Goal: Task Accomplishment & Management: Complete application form

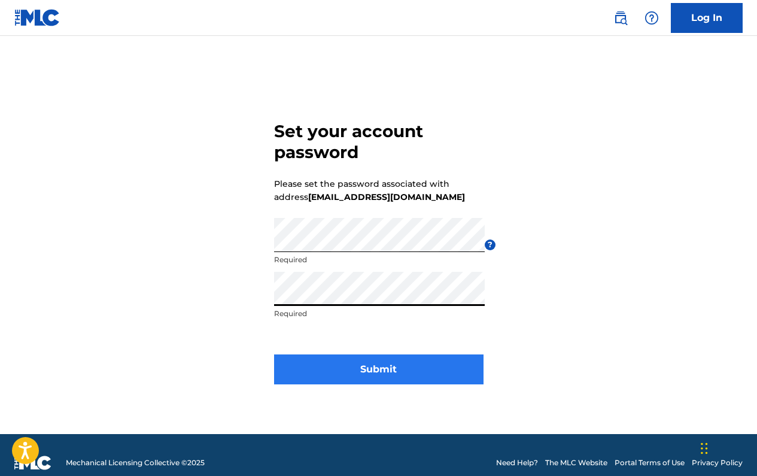
click at [322, 364] on button "Submit" at bounding box center [379, 369] width 210 height 30
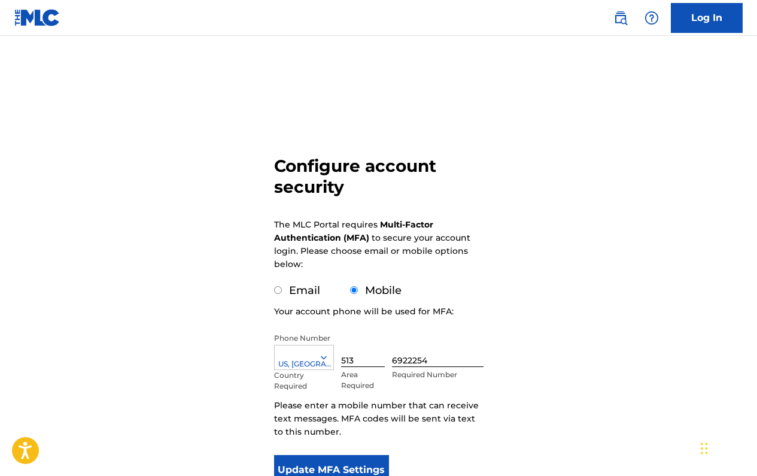
click at [247, 295] on div "Configure account security The MLC Portal requires Multi-Factor Authentication …" at bounding box center [378, 292] width 757 height 453
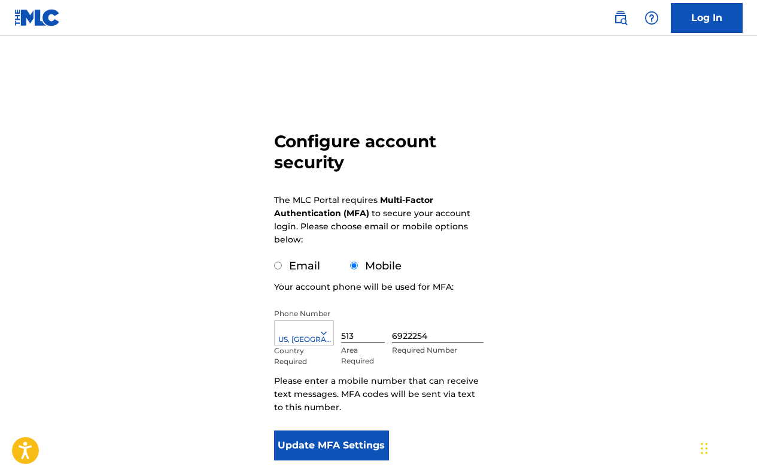
scroll to position [37, 0]
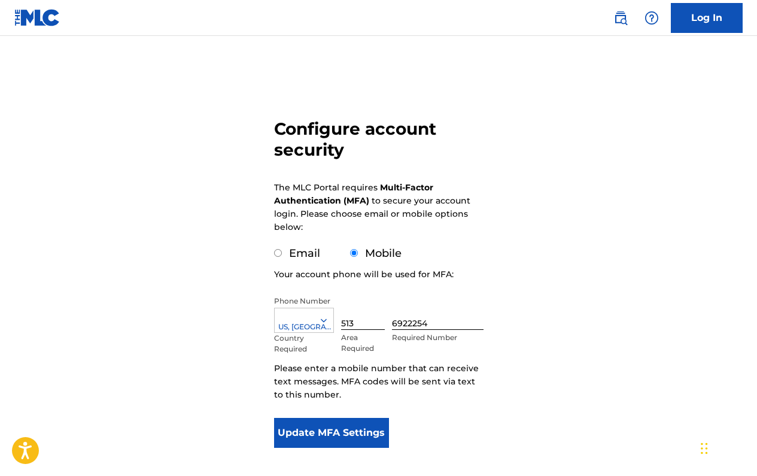
drag, startPoint x: 305, startPoint y: 430, endPoint x: 321, endPoint y: 430, distance: 15.6
click at [306, 430] on button "Update MFA Settings" at bounding box center [332, 433] width 116 height 30
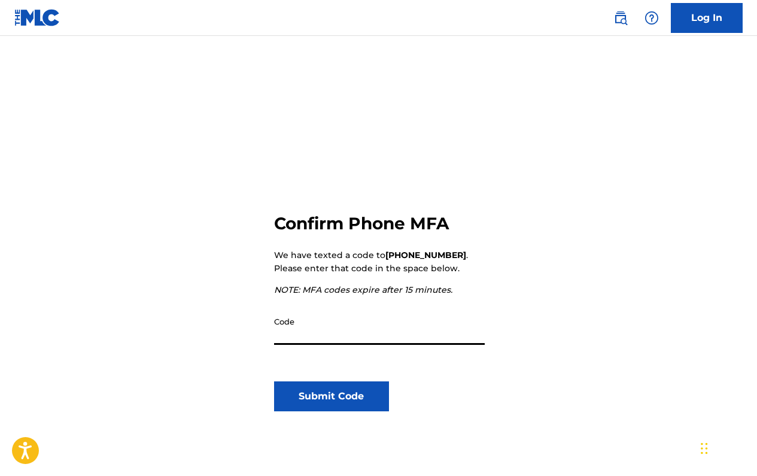
click at [311, 328] on input "Code" at bounding box center [379, 328] width 211 height 34
type input "972135"
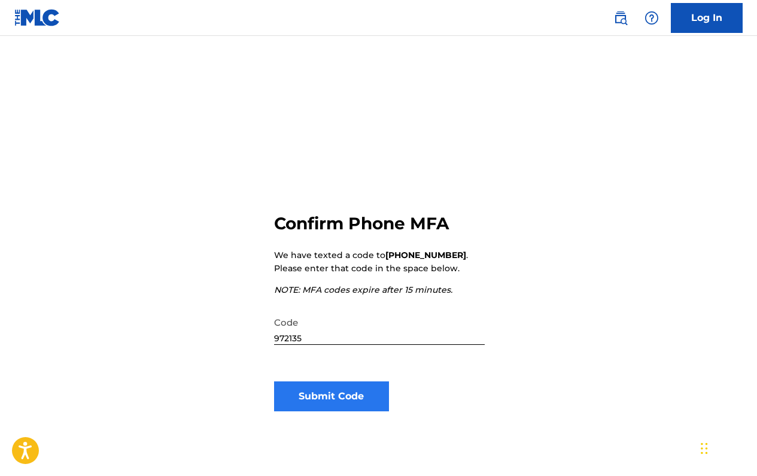
click at [363, 408] on button "Submit Code" at bounding box center [332, 396] width 116 height 30
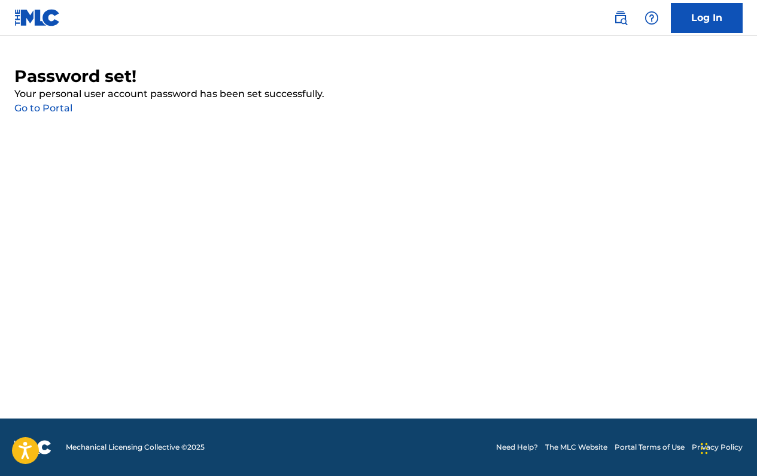
click at [44, 107] on link "Go to Portal" at bounding box center [43, 107] width 58 height 11
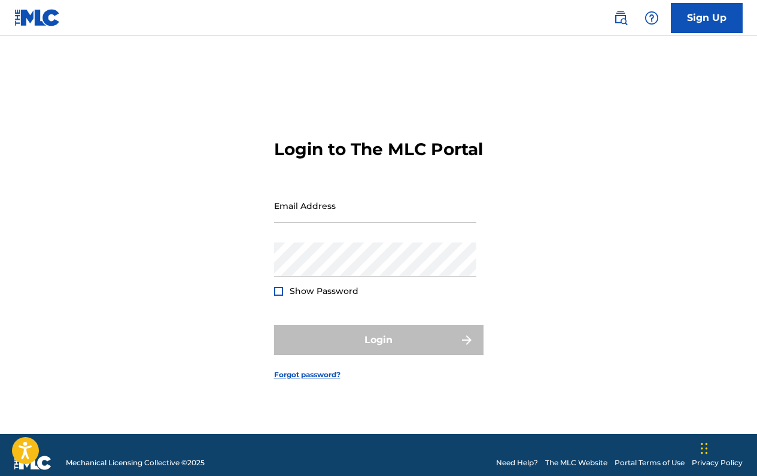
click at [384, 235] on div "Email Address" at bounding box center [375, 216] width 202 height 54
type input "[EMAIL_ADDRESS][DOMAIN_NAME]"
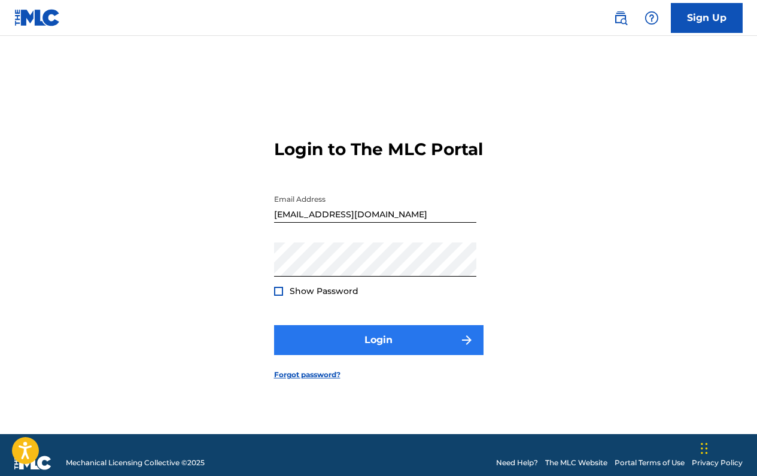
click at [333, 355] on button "Login" at bounding box center [379, 340] width 210 height 30
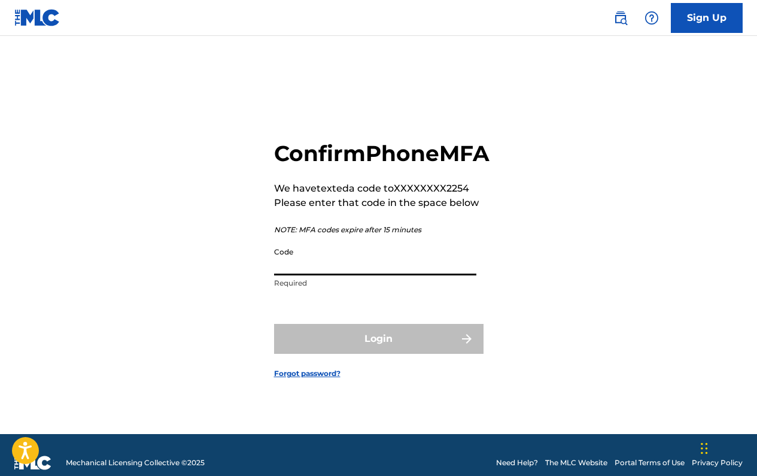
click at [287, 275] on input "Code" at bounding box center [375, 258] width 202 height 34
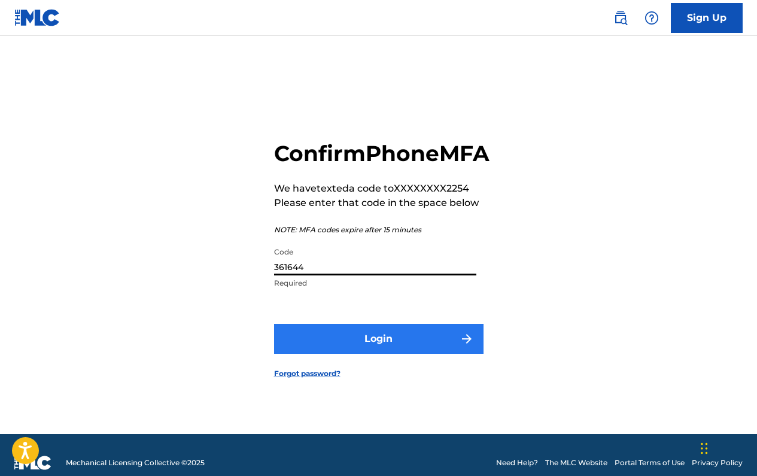
type input "361644"
click at [343, 354] on button "Login" at bounding box center [379, 339] width 210 height 30
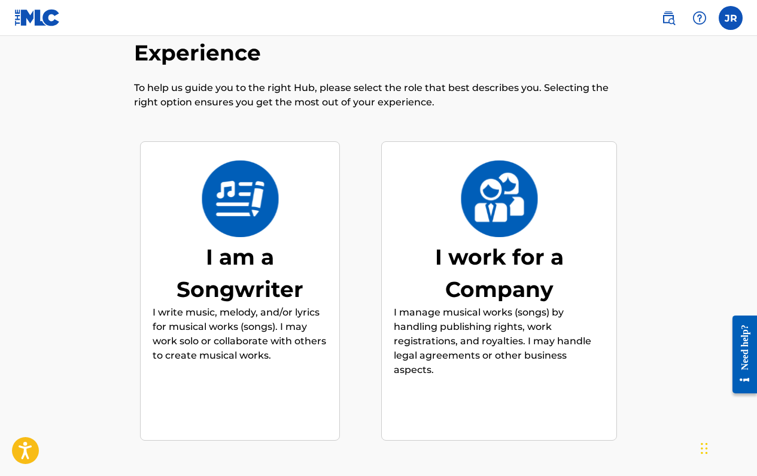
click at [189, 331] on p "I write music, melody, and/or lyrics for musical works (songs). I may work solo…" at bounding box center [240, 333] width 175 height 57
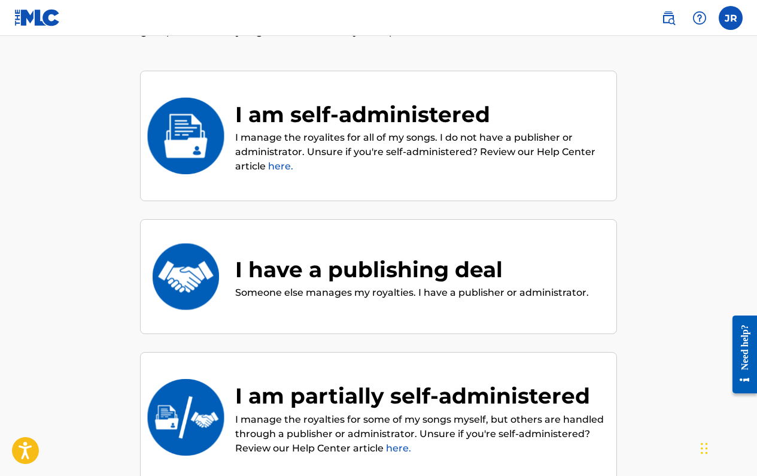
scroll to position [128, 0]
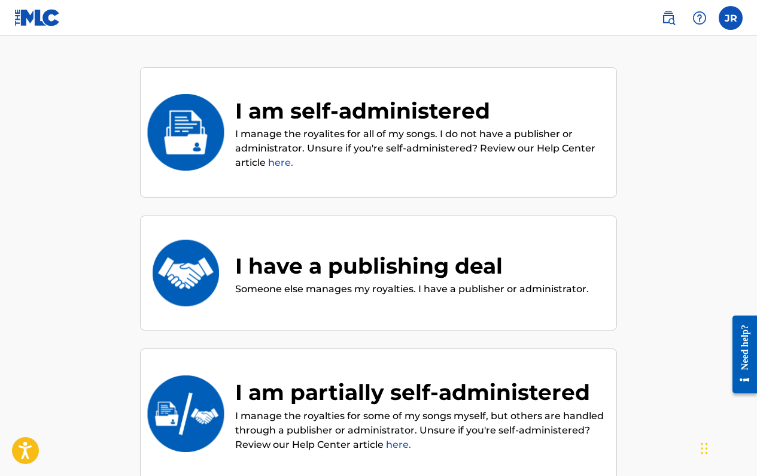
click at [238, 131] on p "I manage the royalites for all of my songs. I do not have a publisher or admini…" at bounding box center [419, 148] width 369 height 43
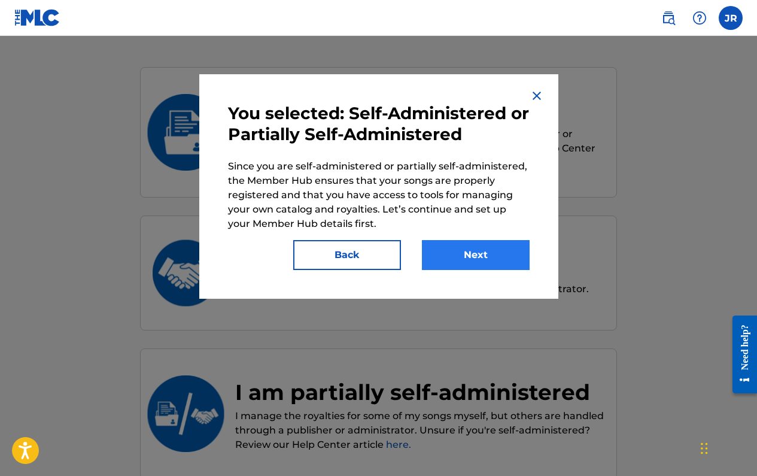
click at [463, 257] on button "Next" at bounding box center [476, 255] width 108 height 30
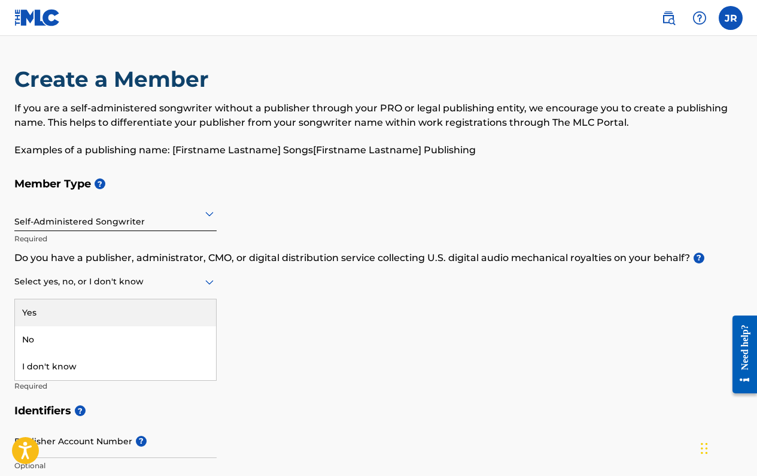
click at [104, 280] on div at bounding box center [115, 281] width 202 height 15
click at [93, 310] on div "Yes" at bounding box center [115, 312] width 201 height 27
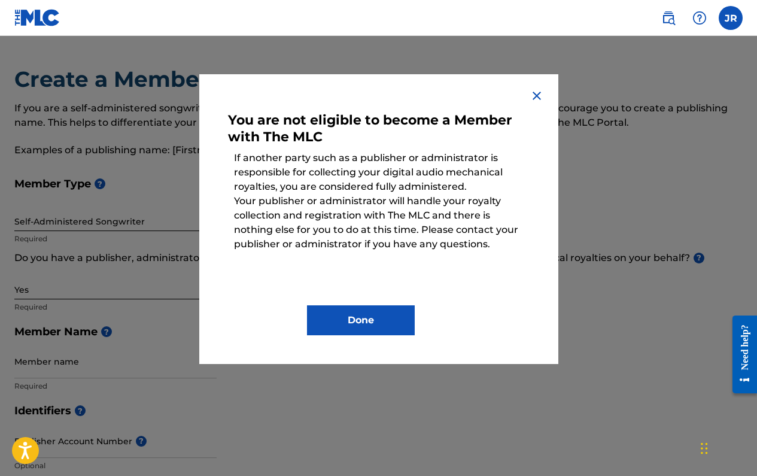
click at [534, 96] on img at bounding box center [537, 96] width 14 height 14
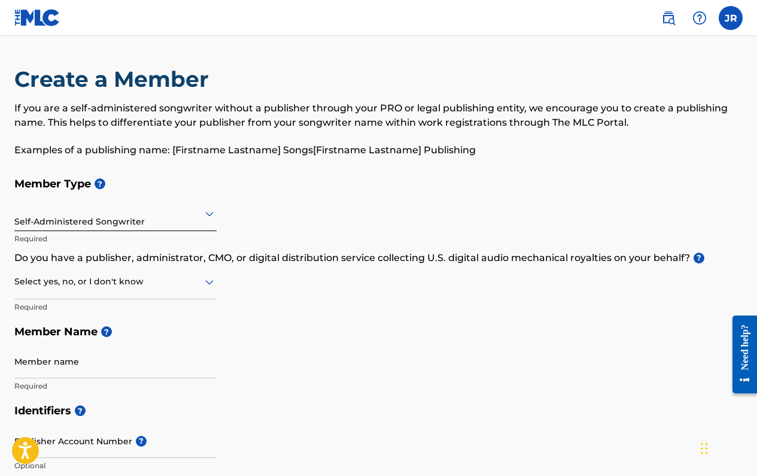
click at [136, 285] on div at bounding box center [115, 281] width 202 height 15
click at [122, 360] on div "I don't know" at bounding box center [115, 366] width 201 height 27
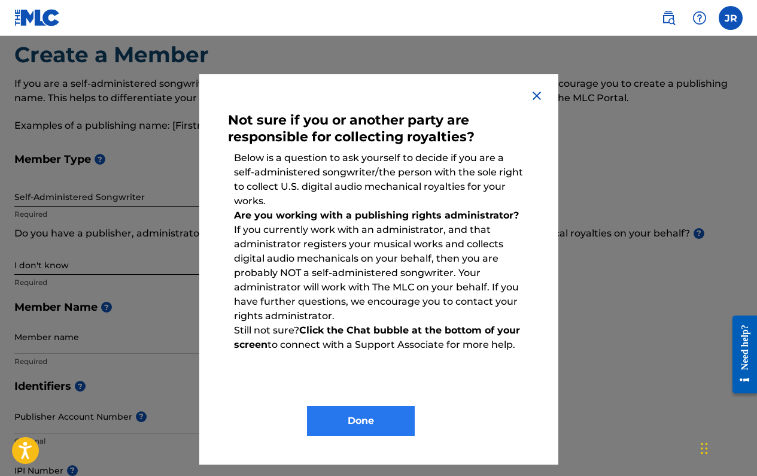
scroll to position [23, 0]
click at [350, 415] on button "Done" at bounding box center [361, 421] width 108 height 30
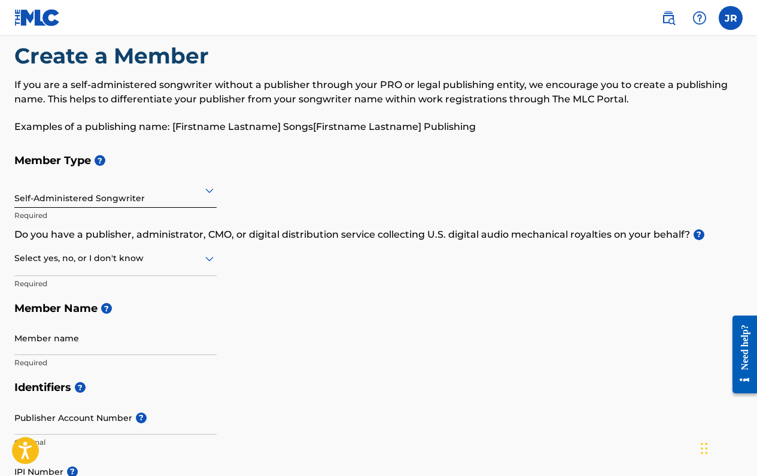
click at [102, 262] on div at bounding box center [115, 258] width 202 height 15
click at [89, 318] on div "No" at bounding box center [115, 316] width 201 height 27
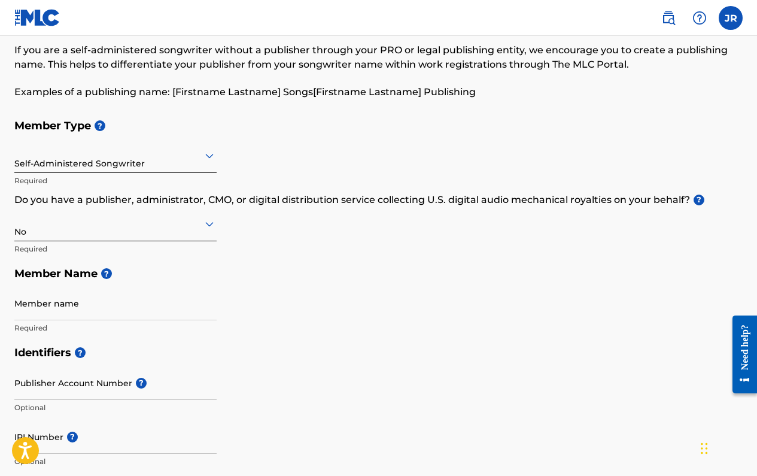
scroll to position [60, 0]
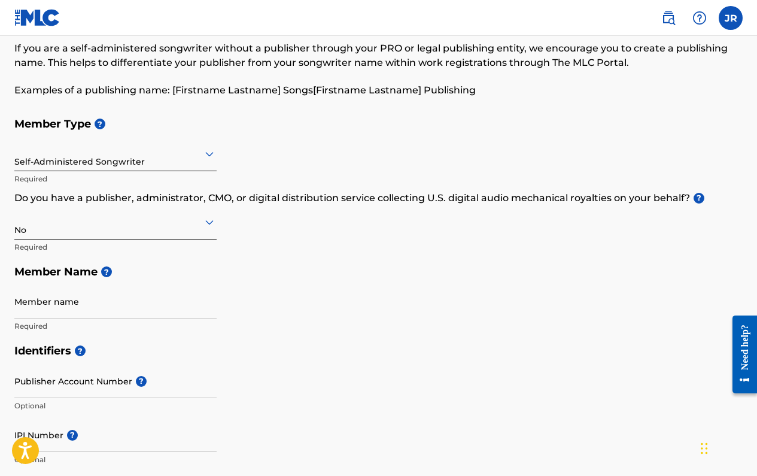
click at [89, 318] on div "Member name Required" at bounding box center [115, 311] width 202 height 54
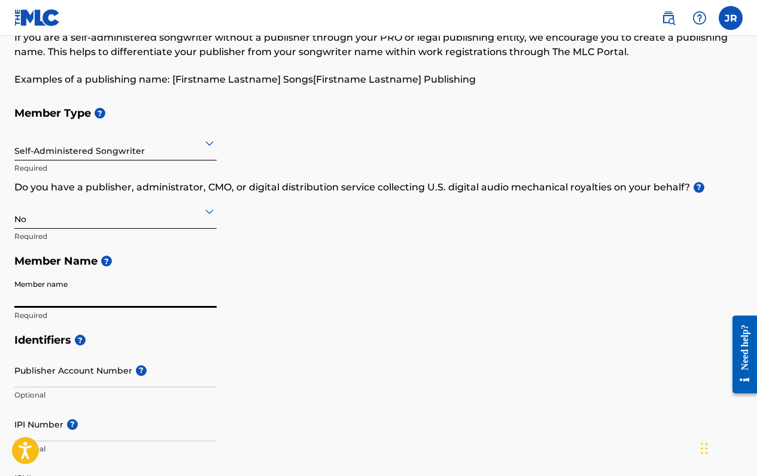
scroll to position [70, 0]
type input "Jazmyn Alexis Rodgers"
click at [119, 329] on h5 "Identifiers ?" at bounding box center [378, 341] width 729 height 26
click at [93, 378] on input "Publisher Account Number ?" at bounding box center [115, 371] width 202 height 34
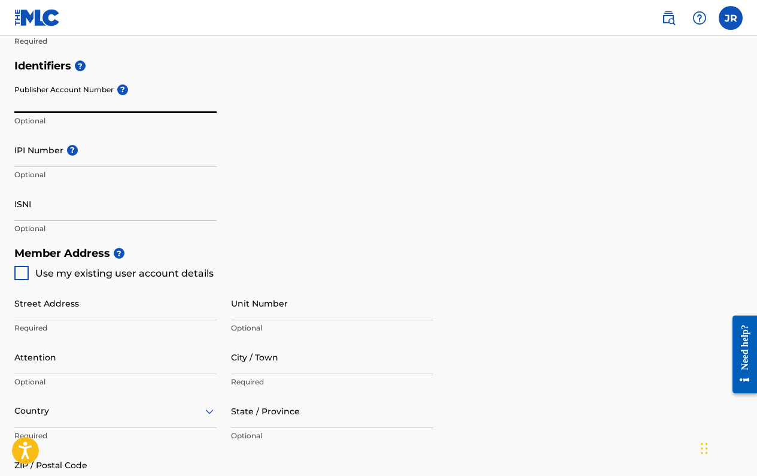
scroll to position [296, 0]
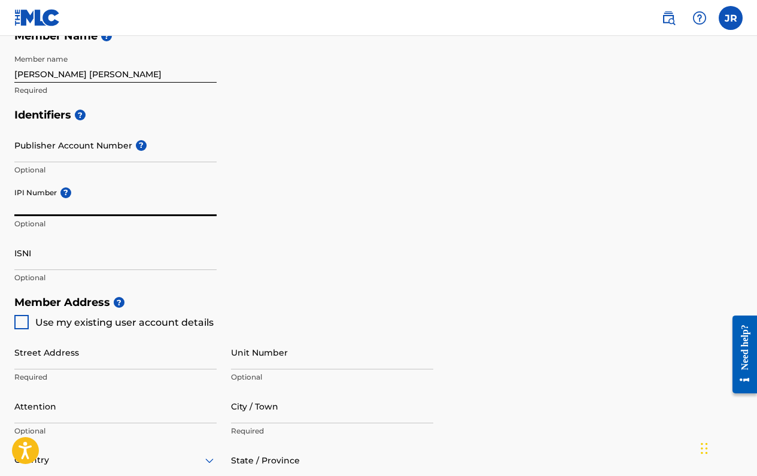
click at [96, 193] on input "IPI Number ?" at bounding box center [115, 199] width 202 height 34
paste input "#800110420"
click at [18, 205] on input "#800110420" at bounding box center [115, 199] width 202 height 34
type input "800110420"
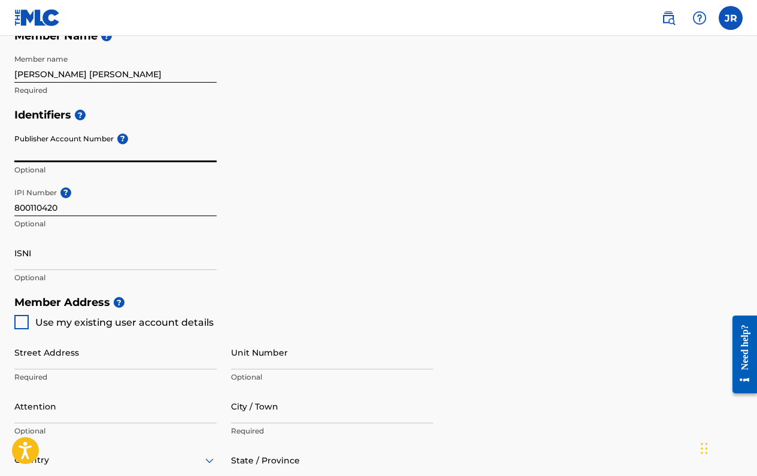
click at [50, 148] on input "Publisher Account Number ?" at bounding box center [115, 145] width 202 height 34
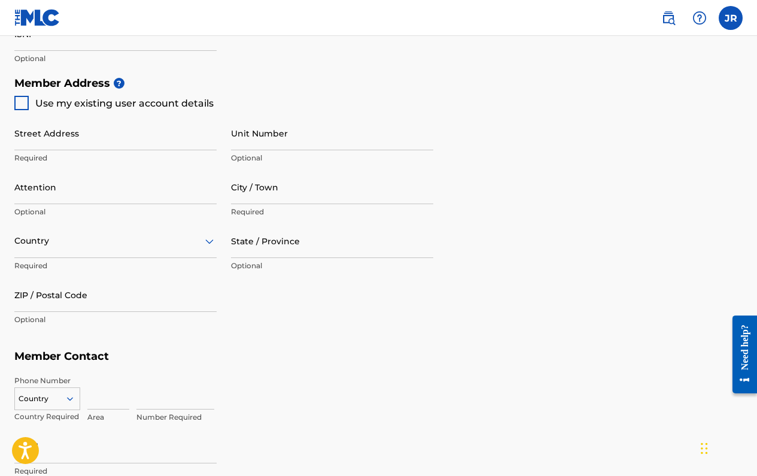
scroll to position [517, 0]
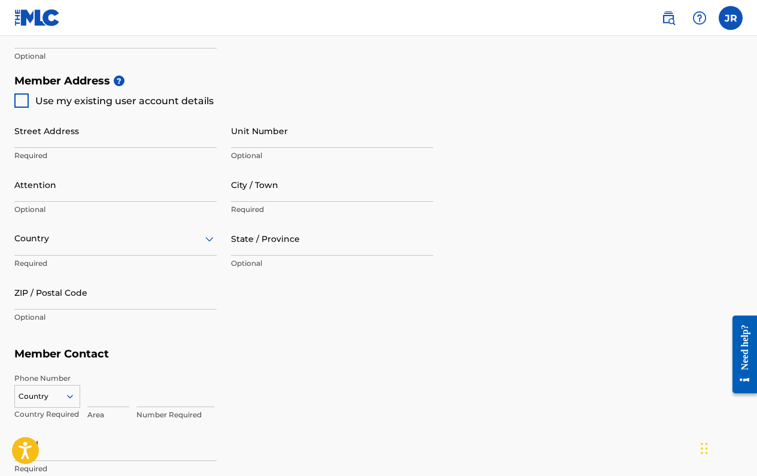
click at [17, 104] on div at bounding box center [21, 100] width 14 height 14
type input "1628 Northwood Dr."
type input "cincinnati"
type input "45237"
type input "513"
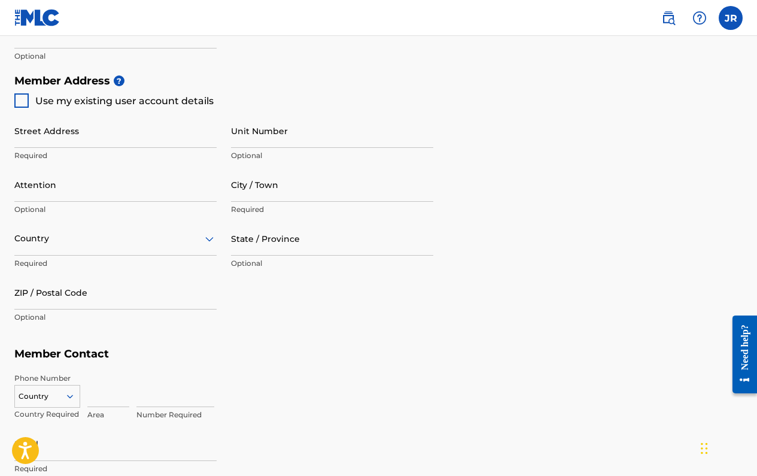
type input "6922254"
type input "ms.jazmynalexis@gmail.com"
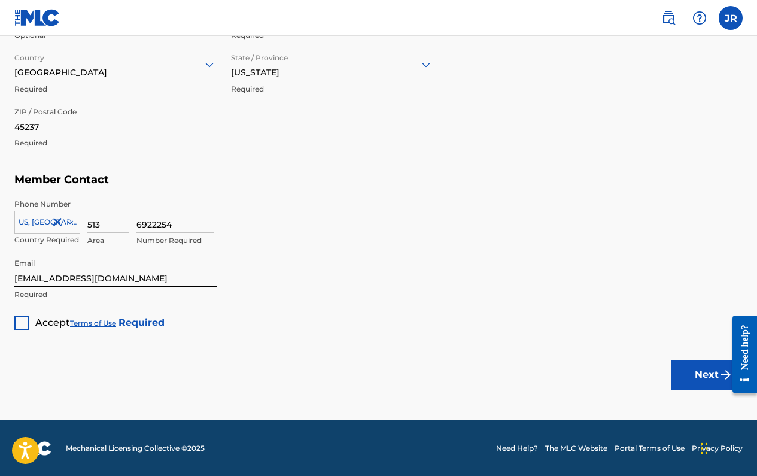
scroll to position [691, 0]
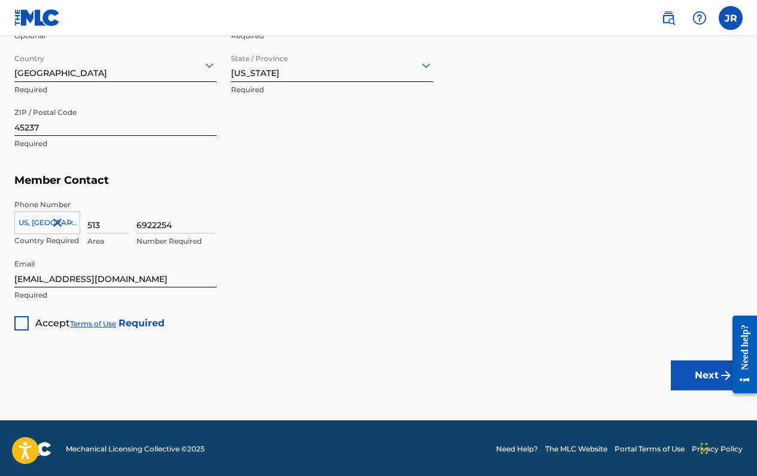
click at [26, 320] on div at bounding box center [21, 323] width 14 height 14
click at [720, 372] on img "submit" at bounding box center [726, 375] width 14 height 14
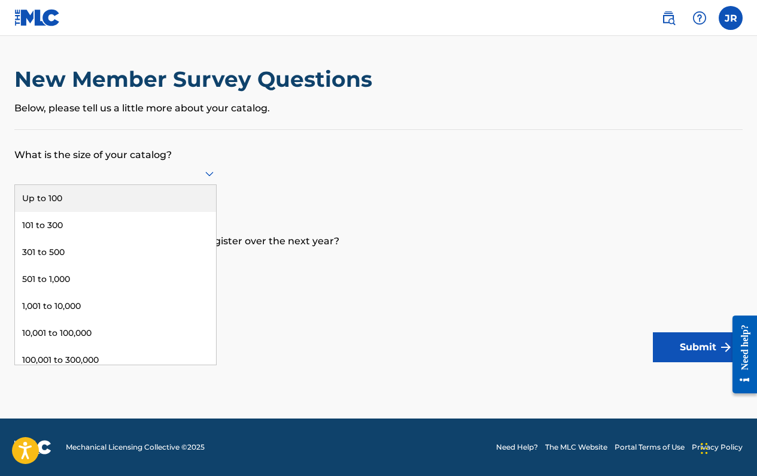
click at [122, 185] on div at bounding box center [115, 173] width 202 height 23
click at [122, 201] on div "Up to 100" at bounding box center [115, 198] width 201 height 27
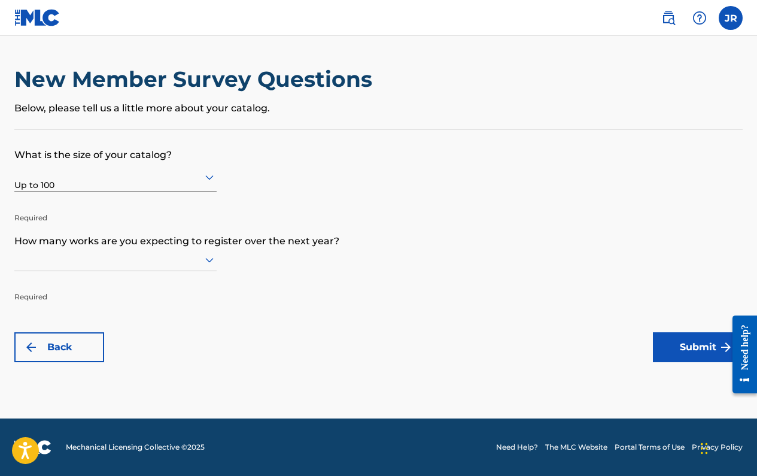
click at [122, 192] on div "Up to 100" at bounding box center [115, 176] width 202 height 29
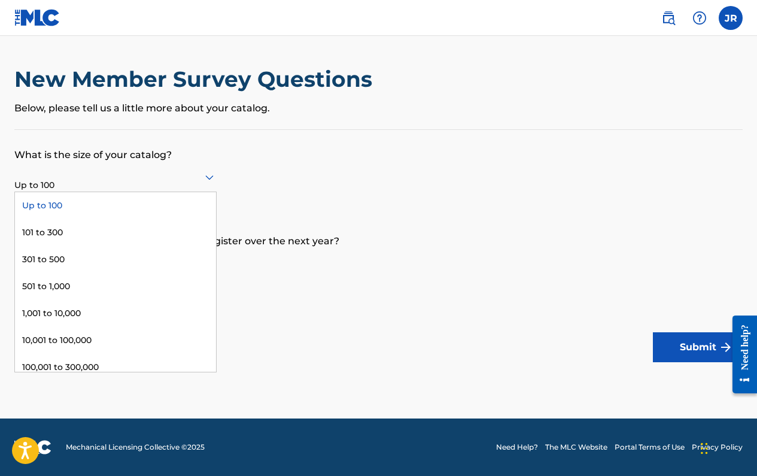
click at [122, 199] on div "Up to 100" at bounding box center [115, 205] width 201 height 27
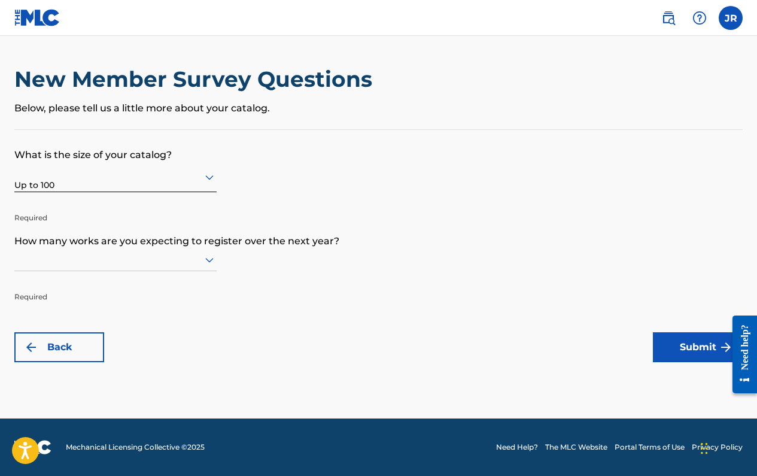
click at [151, 271] on div at bounding box center [115, 260] width 202 height 23
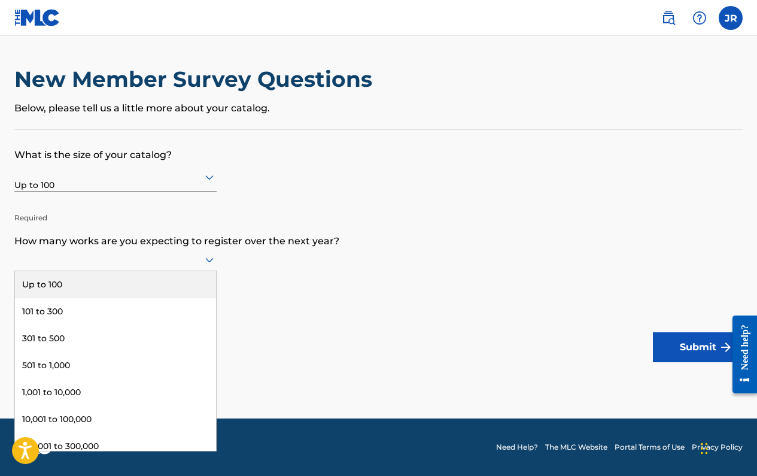
click at [151, 289] on div "Up to 100" at bounding box center [115, 284] width 201 height 27
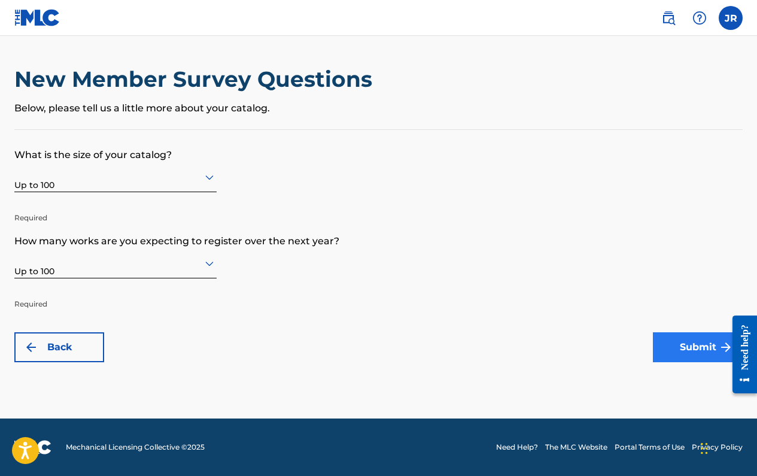
click at [713, 348] on button "Submit" at bounding box center [698, 347] width 90 height 30
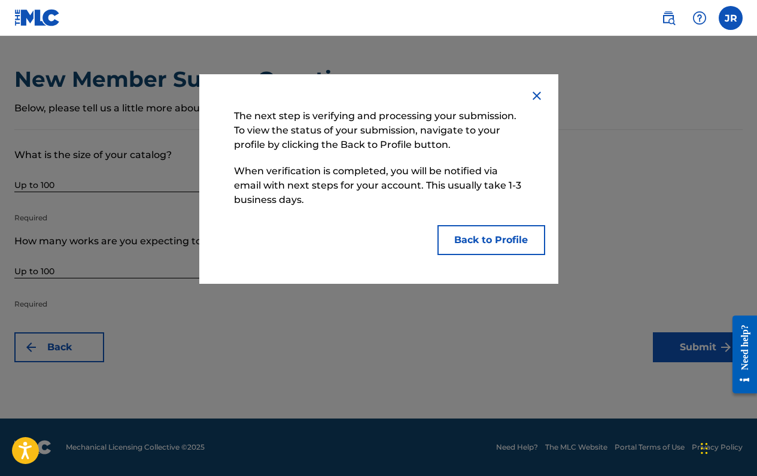
click at [540, 93] on img at bounding box center [537, 96] width 14 height 14
